Goal: Obtain resource: Download file/media

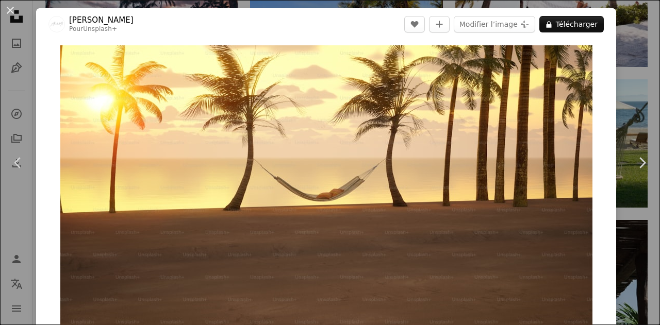
scroll to position [139, 0]
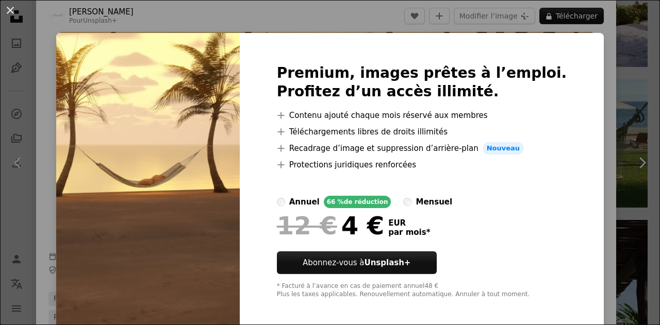
click at [240, 172] on img at bounding box center [148, 181] width 184 height 297
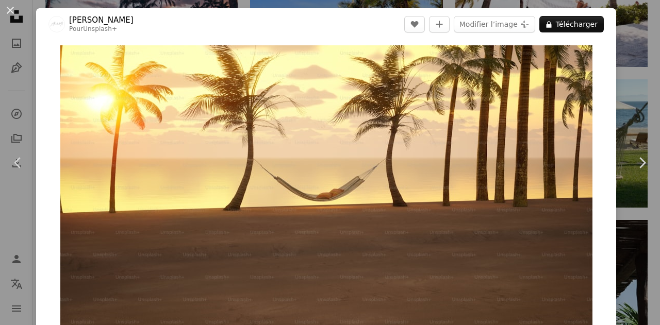
click at [637, 69] on div "An X shape Chevron left Chevron right [PERSON_NAME] Pour Unsplash+ A heart A pl…" at bounding box center [330, 162] width 660 height 325
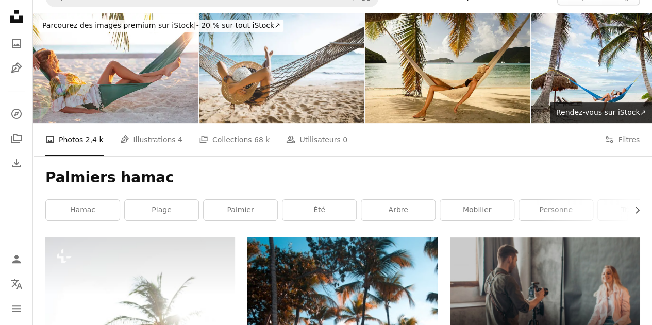
scroll to position [19, 0]
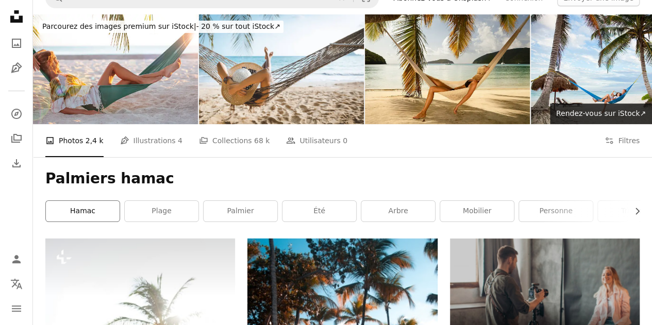
click at [95, 217] on link "hamac" at bounding box center [83, 211] width 74 height 21
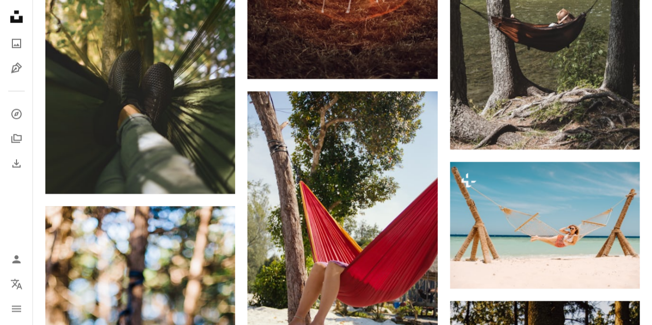
scroll to position [2651, 0]
